Goal: Find specific page/section: Find specific page/section

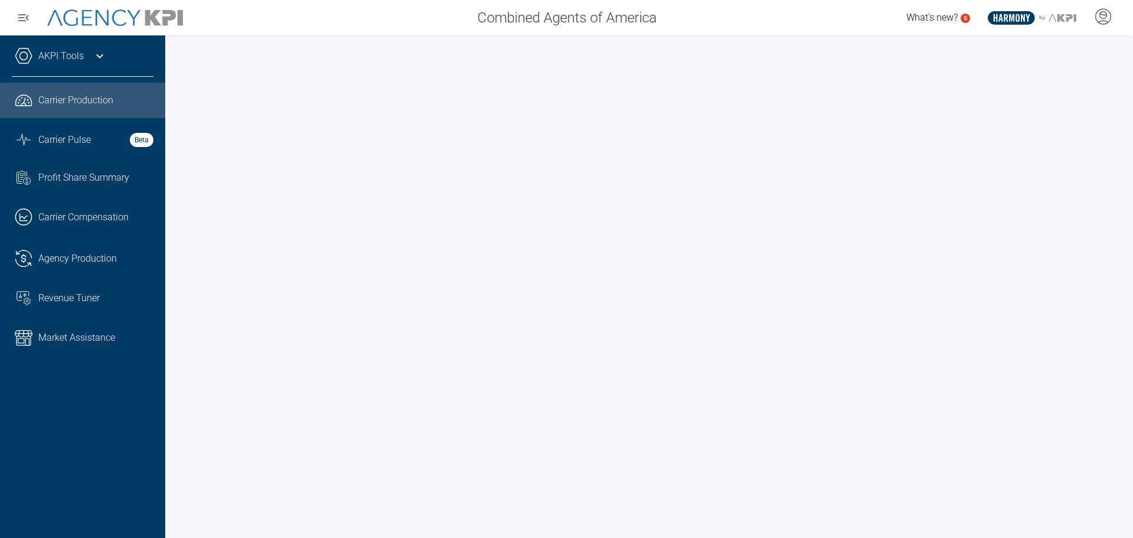
drag, startPoint x: 0, startPoint y: 0, endPoint x: 87, endPoint y: 97, distance: 130.5
click at [87, 97] on span "Carrier Production" at bounding box center [75, 100] width 75 height 14
click at [61, 261] on span "Agency Production" at bounding box center [77, 258] width 79 height 14
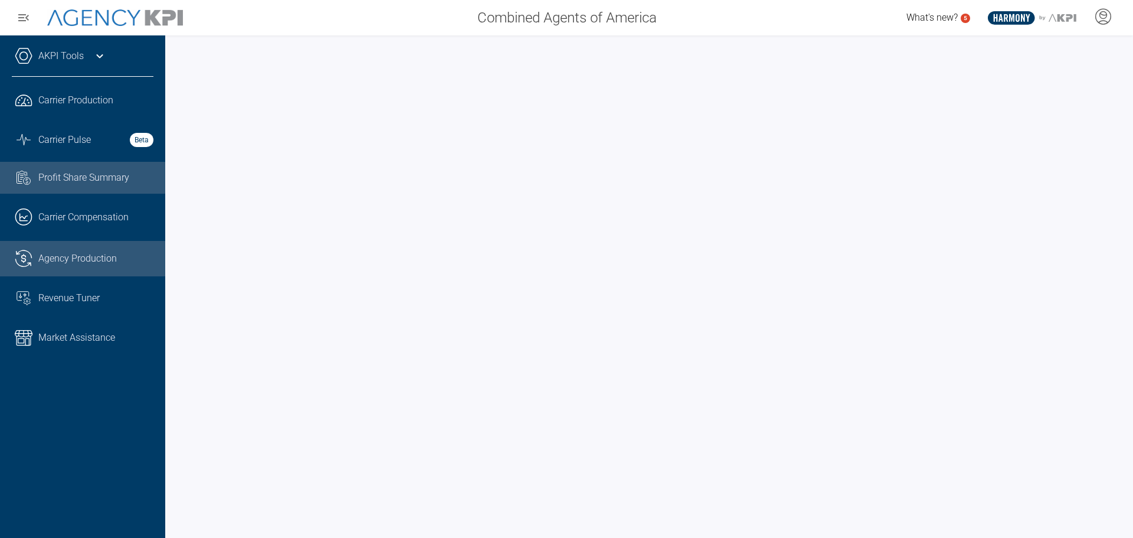
drag, startPoint x: 61, startPoint y: 185, endPoint x: 48, endPoint y: 179, distance: 14.3
click at [48, 179] on span "Profit Share Summary" at bounding box center [83, 178] width 91 height 14
drag, startPoint x: 109, startPoint y: 257, endPoint x: 83, endPoint y: 256, distance: 26.0
click at [83, 256] on span "Agency Production" at bounding box center [77, 258] width 79 height 14
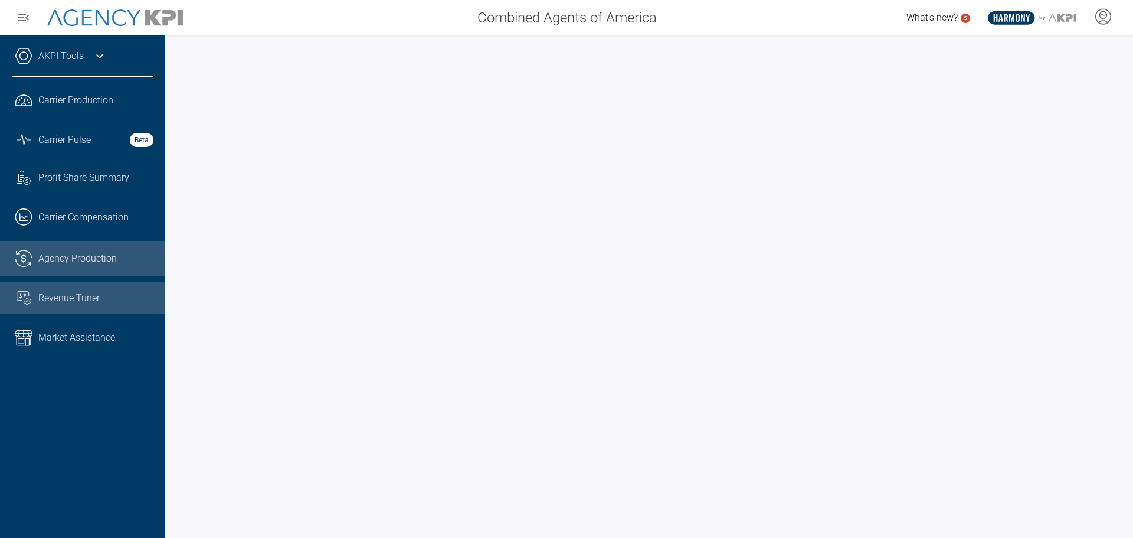
click at [72, 292] on span "Revenue Tuner" at bounding box center [68, 298] width 61 height 14
click at [85, 245] on link ".cls-1{fill:none;stroke:#221f20;stroke-linecap:round;stroke-linejoin:round;stro…" at bounding box center [82, 258] width 165 height 35
click at [169, 381] on div at bounding box center [649, 286] width 968 height 502
